Goal: Task Accomplishment & Management: Manage account settings

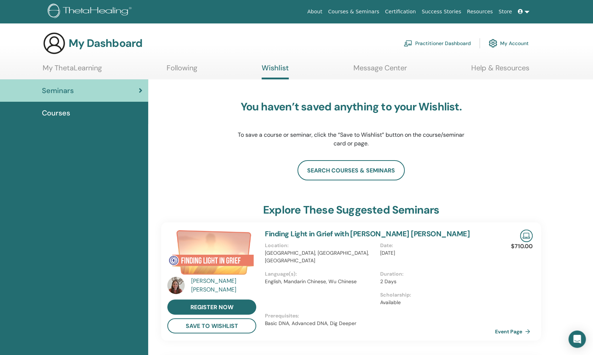
click at [86, 69] on link "My ThetaLearning" at bounding box center [72, 71] width 59 height 14
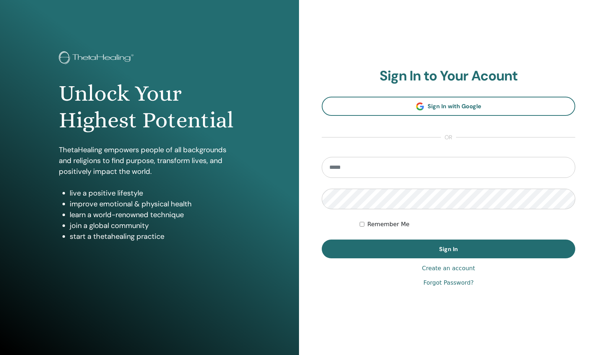
click at [333, 165] on input "email" at bounding box center [449, 167] width 254 height 21
type input "**********"
click at [322, 240] on button "Sign In" at bounding box center [449, 249] width 254 height 19
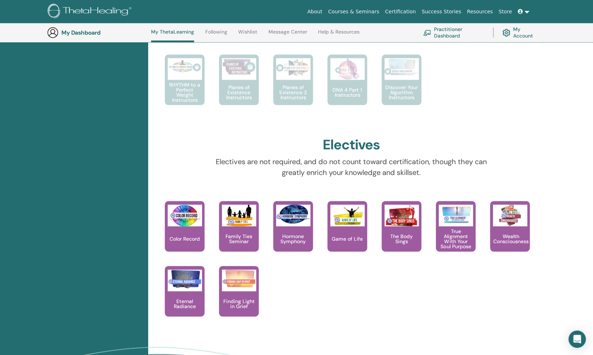
scroll to position [487, 0]
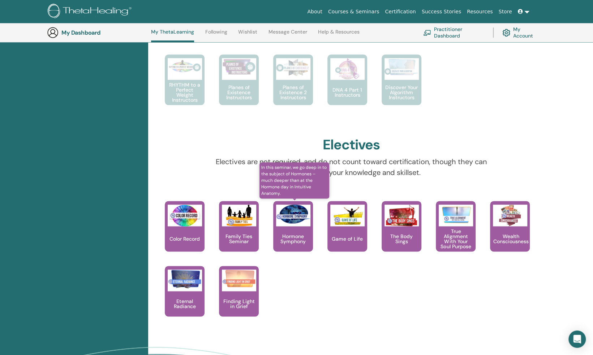
click at [285, 219] on img at bounding box center [293, 214] width 34 height 19
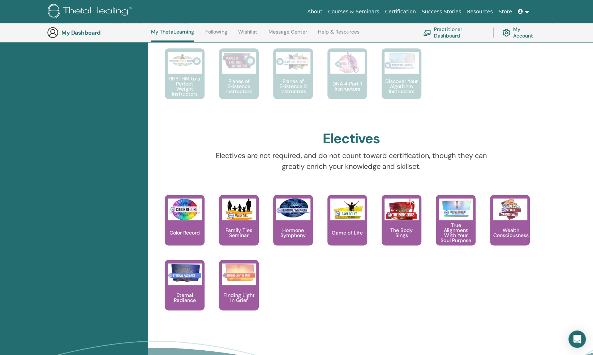
scroll to position [495, 0]
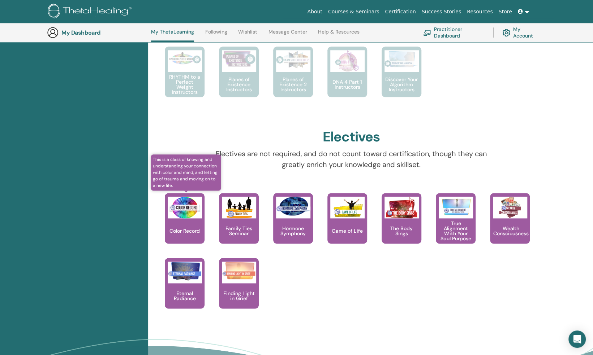
click at [189, 216] on img at bounding box center [185, 208] width 34 height 22
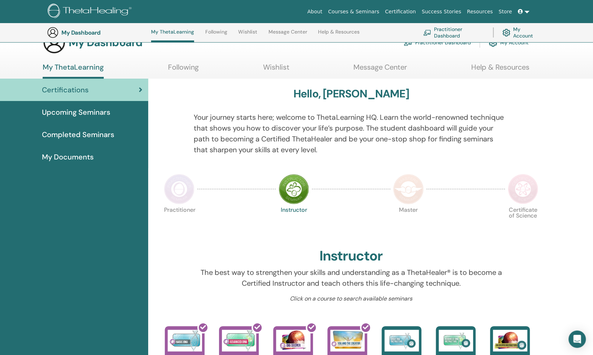
scroll to position [16, 0]
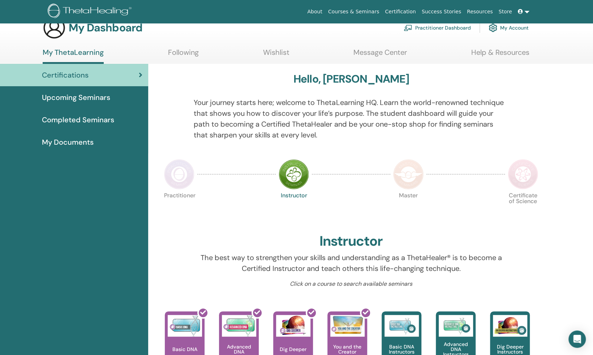
click at [180, 170] on img at bounding box center [179, 174] width 30 height 30
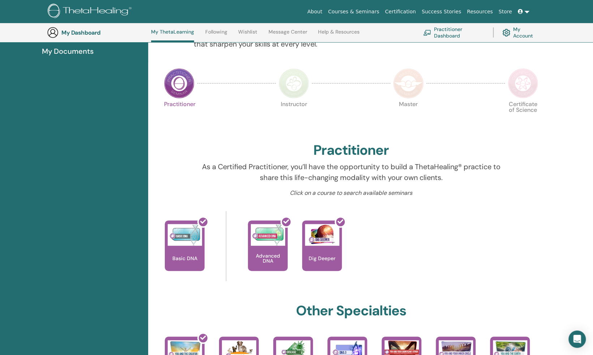
scroll to position [124, 0]
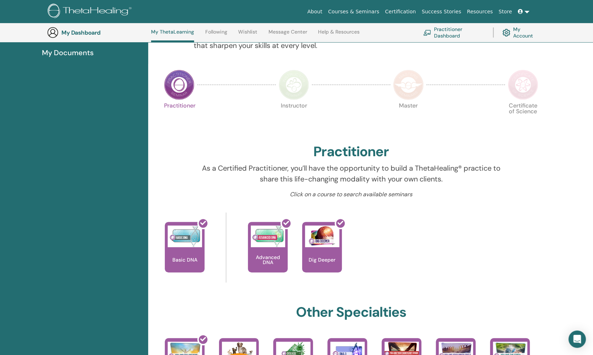
click at [295, 78] on img at bounding box center [293, 85] width 30 height 30
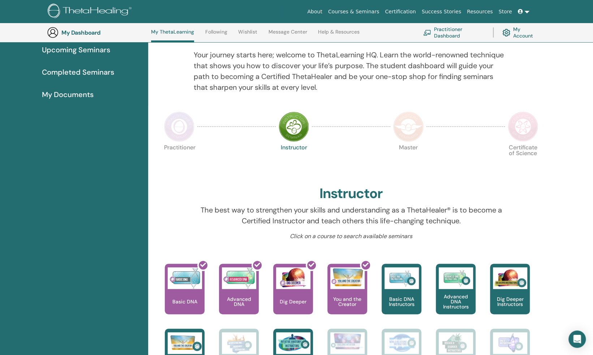
scroll to position [79, 0]
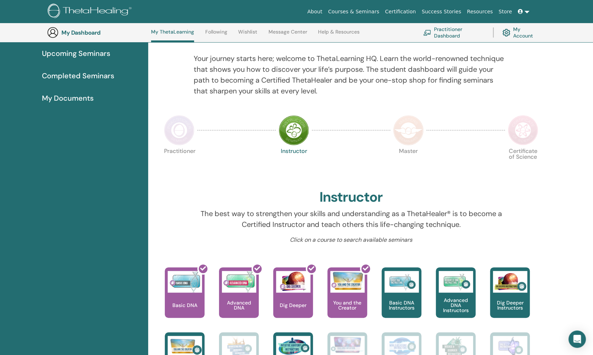
click at [398, 130] on img at bounding box center [408, 130] width 30 height 30
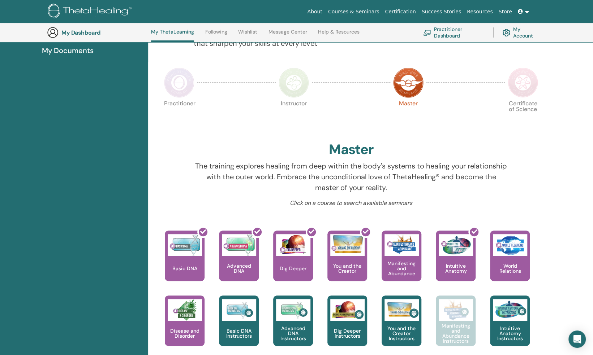
scroll to position [126, 0]
click at [533, 78] on img at bounding box center [522, 83] width 30 height 30
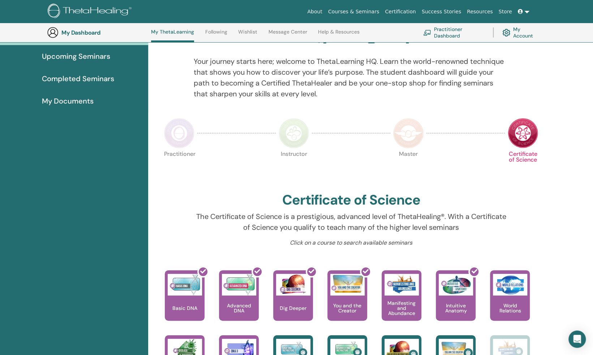
scroll to position [74, 0]
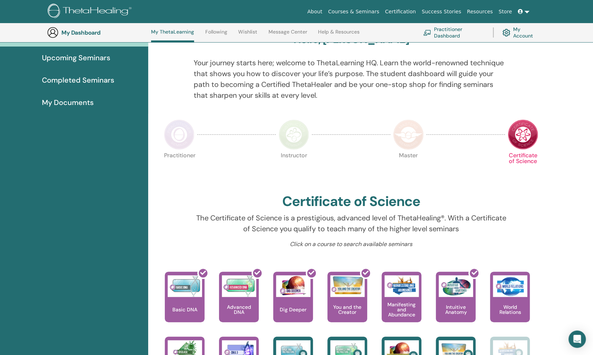
click at [177, 131] on img at bounding box center [179, 135] width 30 height 30
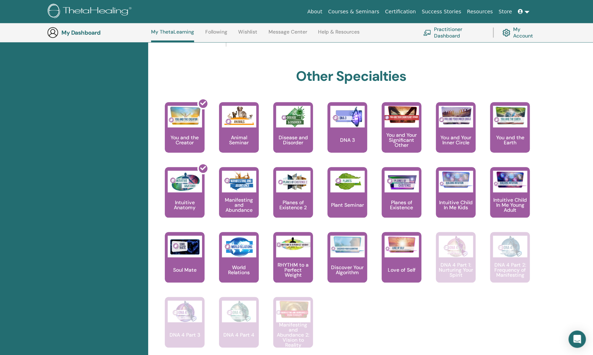
scroll to position [360, 0]
click at [361, 153] on link "Attain your highest vibrational connection with the 7th Plane. DNA 3" at bounding box center [347, 134] width 40 height 65
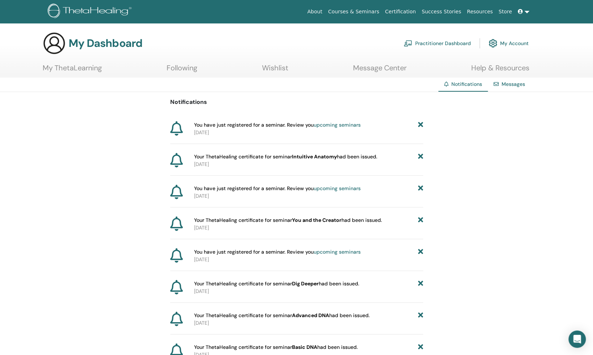
click at [504, 42] on link "My Account" at bounding box center [508, 43] width 40 height 16
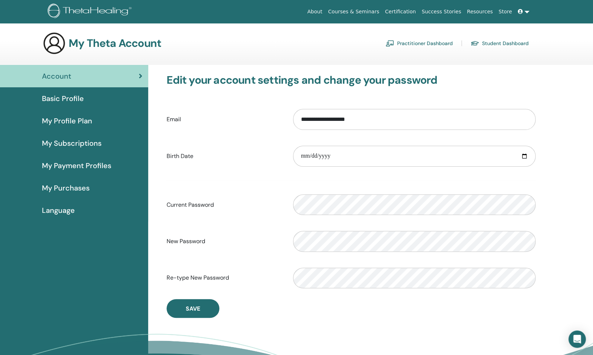
click at [87, 103] on div "Basic Profile" at bounding box center [74, 98] width 137 height 11
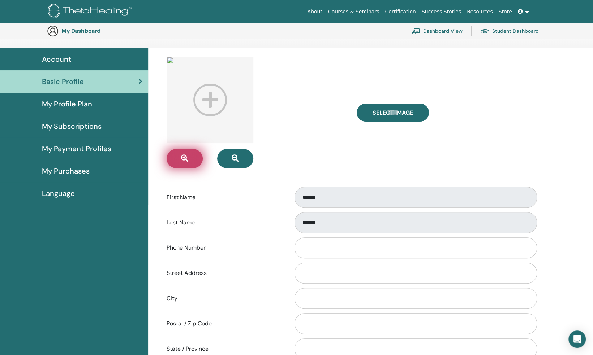
scroll to position [32, 0]
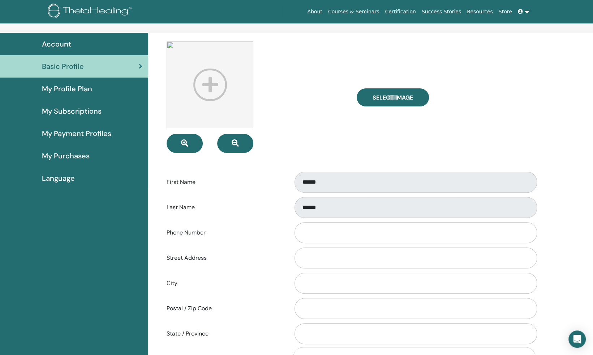
click at [98, 90] on div "My Profile Plan" at bounding box center [74, 88] width 137 height 11
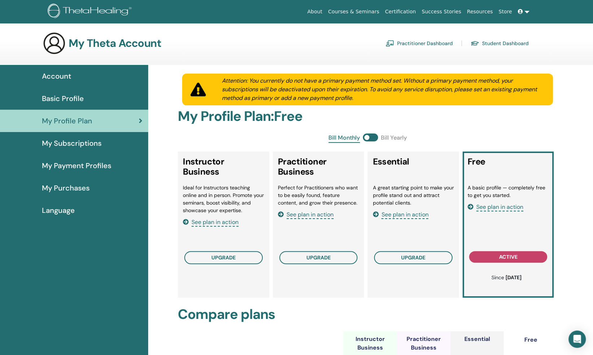
click at [98, 146] on span "My Subscriptions" at bounding box center [72, 143] width 60 height 11
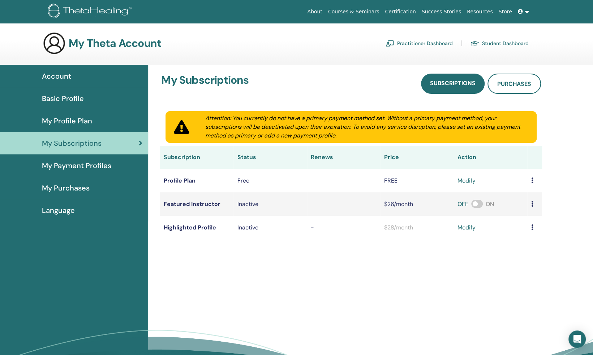
click at [96, 162] on span "My Payment Profiles" at bounding box center [76, 165] width 69 height 11
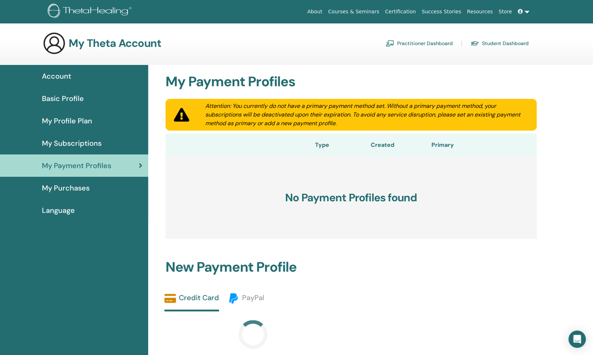
click at [76, 191] on span "My Purchases" at bounding box center [66, 188] width 48 height 11
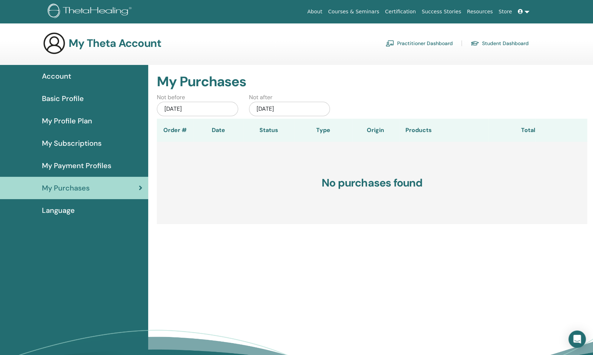
click at [68, 219] on link "Language" at bounding box center [74, 210] width 148 height 22
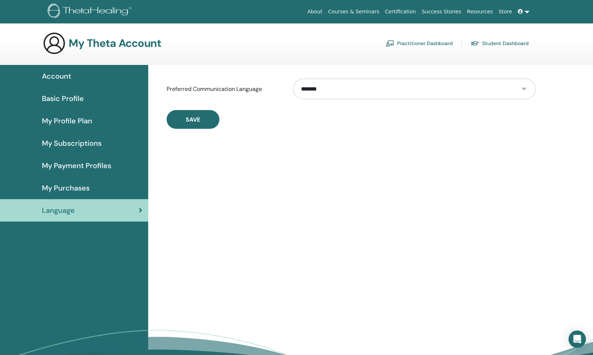
click at [69, 104] on span "Basic Profile" at bounding box center [63, 98] width 42 height 11
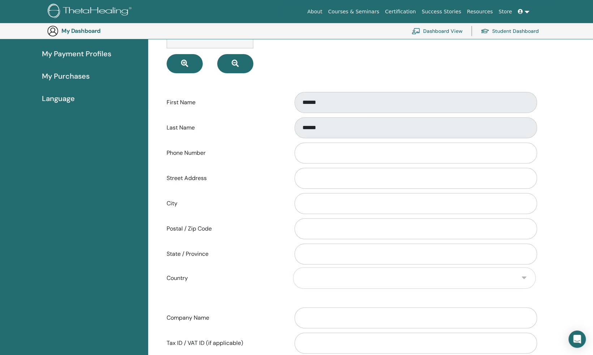
scroll to position [150, 0]
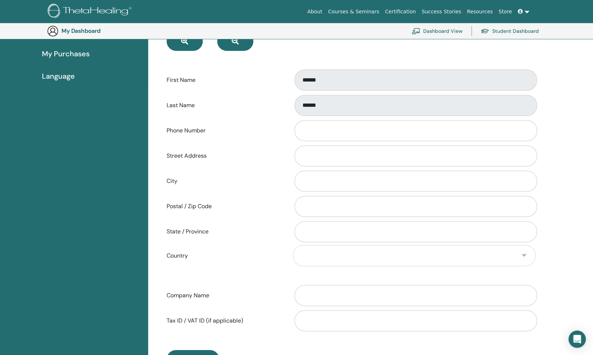
click at [347, 166] on div at bounding box center [413, 156] width 253 height 24
click at [334, 176] on input "City" at bounding box center [415, 181] width 242 height 21
type input "*********"
click at [245, 186] on label "City" at bounding box center [224, 181] width 126 height 14
click at [294, 186] on input "*********" at bounding box center [415, 181] width 242 height 21
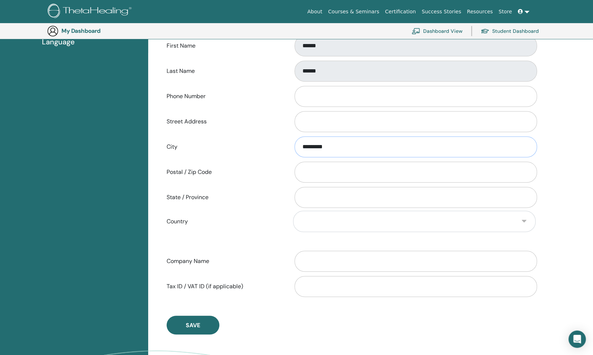
scroll to position [185, 0]
click at [334, 167] on input "Postal / Zip Code" at bounding box center [415, 171] width 242 height 21
type input "*****"
click at [280, 202] on label "State / Province" at bounding box center [224, 197] width 126 height 14
click at [294, 202] on input "State / Province" at bounding box center [415, 196] width 242 height 21
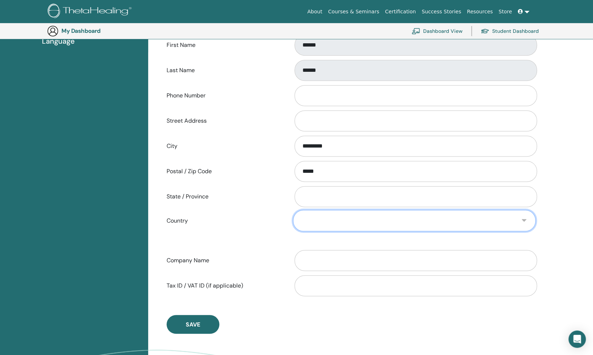
click at [312, 213] on select "**********" at bounding box center [414, 220] width 242 height 21
select select "**"
click at [293, 210] on select "**********" at bounding box center [414, 220] width 242 height 21
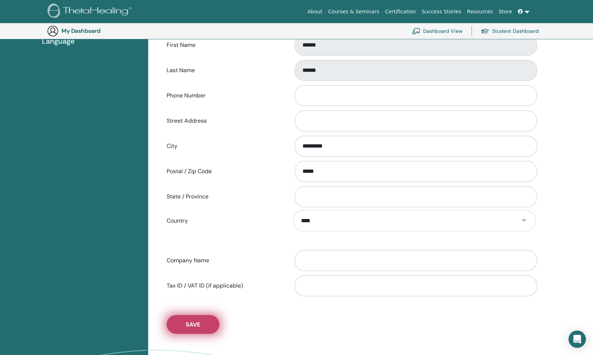
click at [204, 328] on button "Save" at bounding box center [193, 324] width 53 height 19
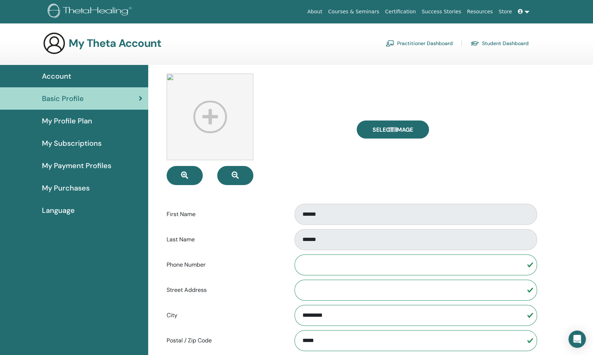
scroll to position [1, 0]
